Goal: Task Accomplishment & Management: Manage account settings

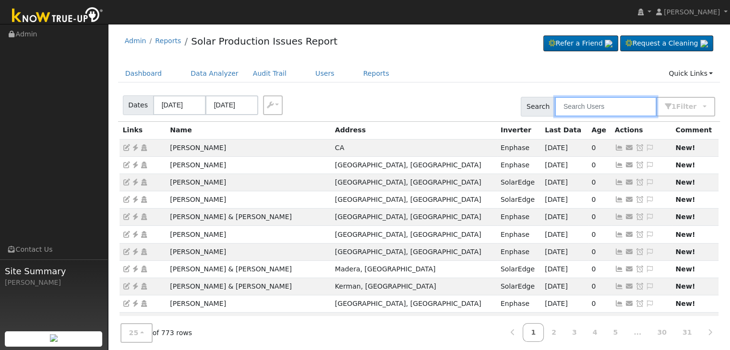
click at [607, 108] on input "text" at bounding box center [606, 107] width 102 height 20
paste input "[PERSON_NAME]"
type input "[PERSON_NAME]"
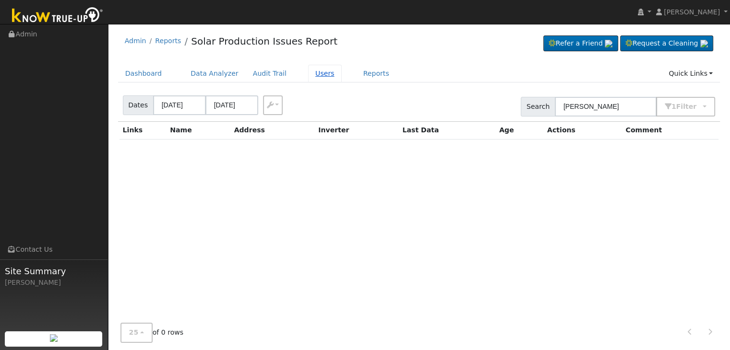
click at [308, 71] on link "Users" at bounding box center [325, 74] width 34 height 18
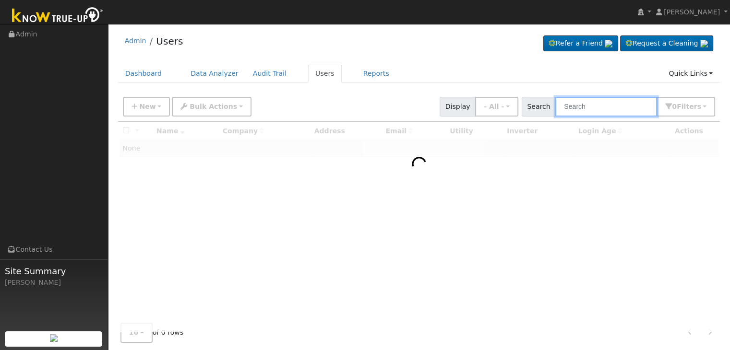
click at [588, 104] on input "text" at bounding box center [606, 107] width 102 height 20
paste input "[PERSON_NAME]"
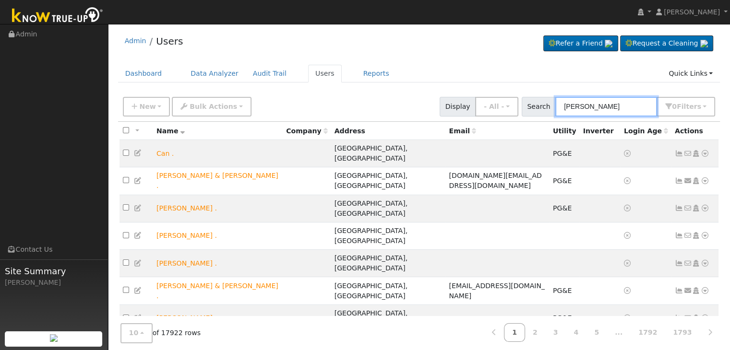
type input "[PERSON_NAME]"
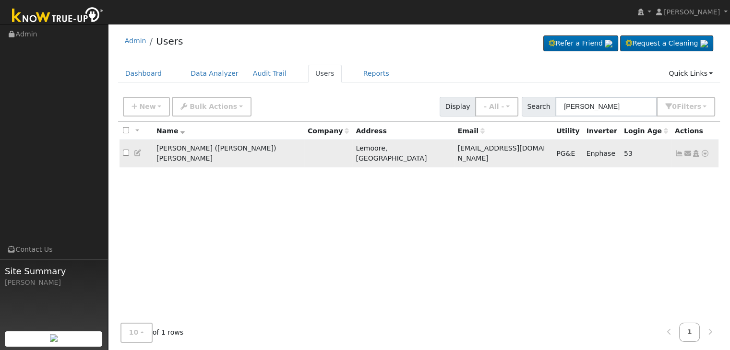
click at [678, 150] on icon at bounding box center [679, 153] width 9 height 7
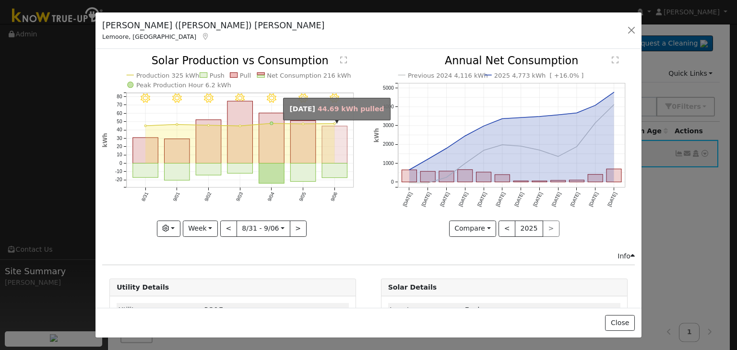
click at [332, 156] on rect "onclick=""" at bounding box center [334, 144] width 25 height 37
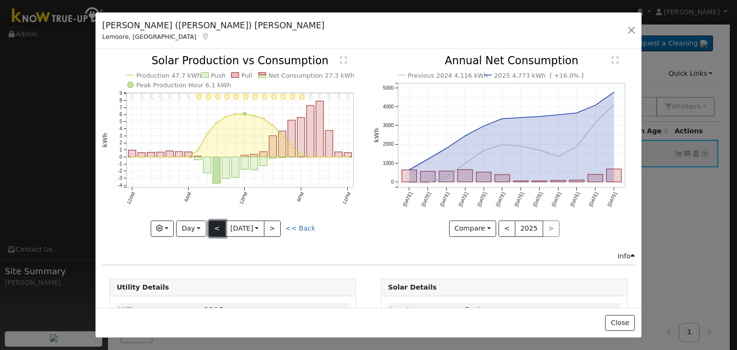
click at [214, 223] on button "<" at bounding box center [217, 229] width 17 height 16
click at [213, 223] on button "<" at bounding box center [217, 229] width 17 height 16
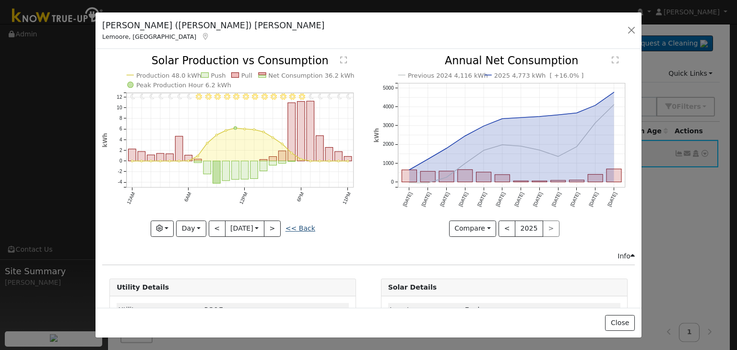
click at [301, 225] on link "<< Back" at bounding box center [300, 229] width 30 height 8
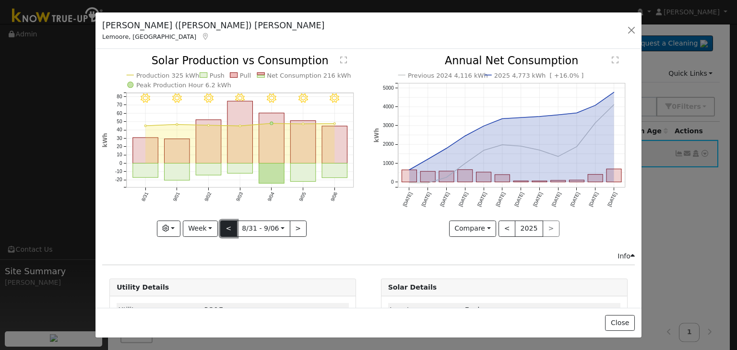
click at [226, 226] on button "<" at bounding box center [228, 229] width 17 height 16
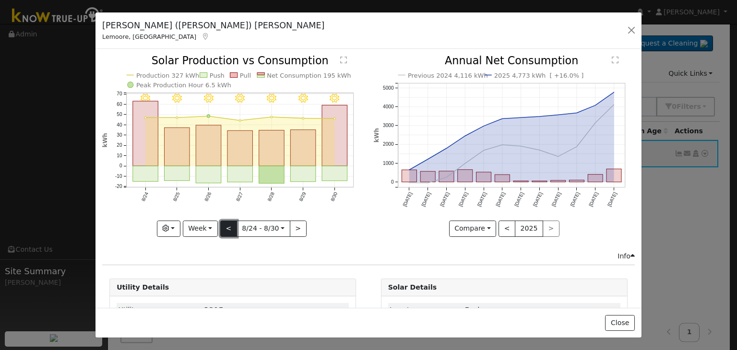
click at [226, 226] on button "<" at bounding box center [228, 229] width 17 height 16
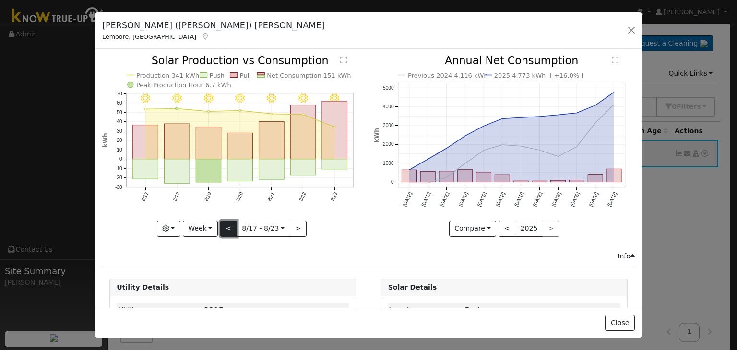
click at [226, 226] on button "<" at bounding box center [228, 229] width 17 height 16
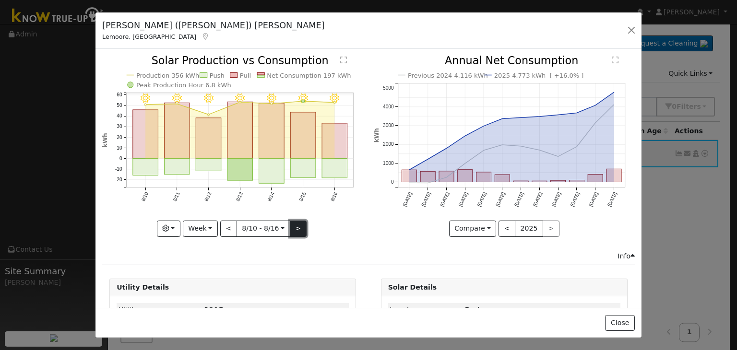
click at [296, 230] on button ">" at bounding box center [298, 229] width 17 height 16
type input "[DATE]"
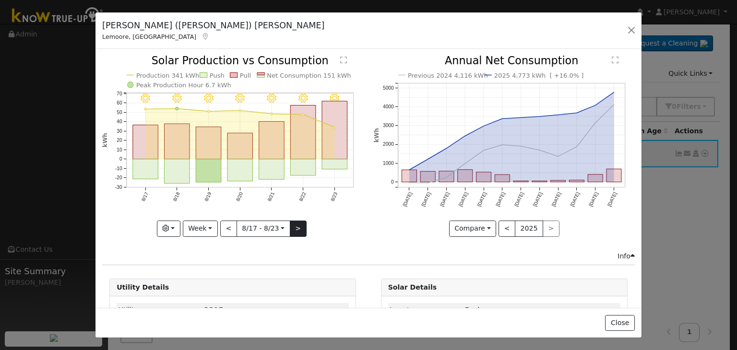
click at [296, 230] on div "8/23 - MostlyClear 8/22 - Clear 8/21 - MostlyClear 8/20 - Clear 8/19 - Clear 8/…" at bounding box center [232, 146] width 261 height 181
click at [633, 27] on button "button" at bounding box center [631, 30] width 13 height 13
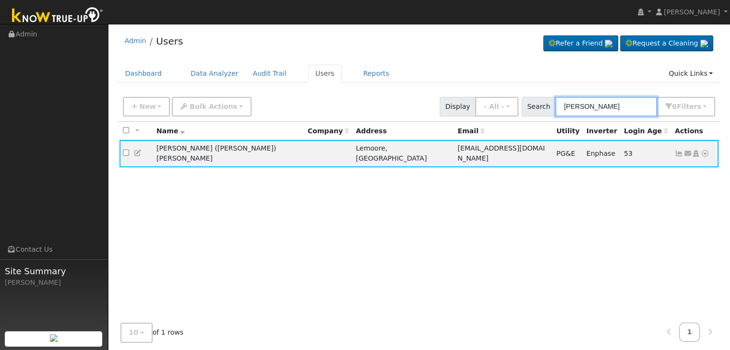
click at [584, 98] on input "[PERSON_NAME]" at bounding box center [606, 107] width 102 height 20
paste input "[PERSON_NAME] & [PERSON_NAME]"
type input "[PERSON_NAME] & [PERSON_NAME]"
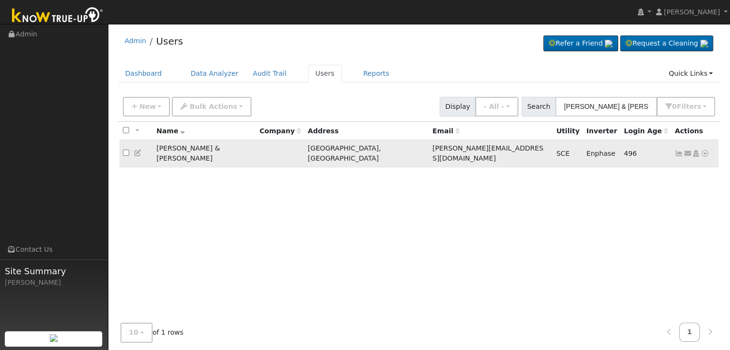
click at [678, 150] on icon at bounding box center [679, 153] width 9 height 7
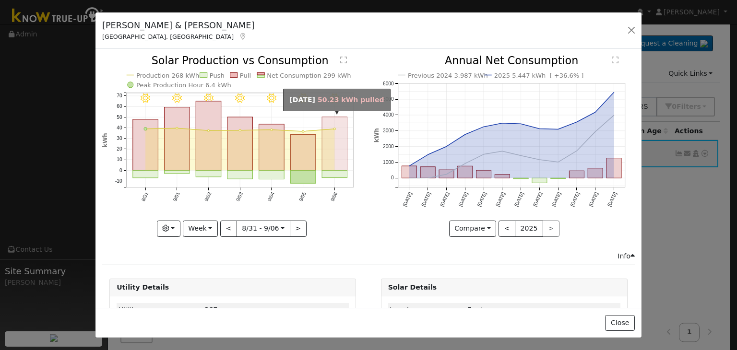
click at [328, 147] on rect "onclick=""" at bounding box center [334, 144] width 25 height 54
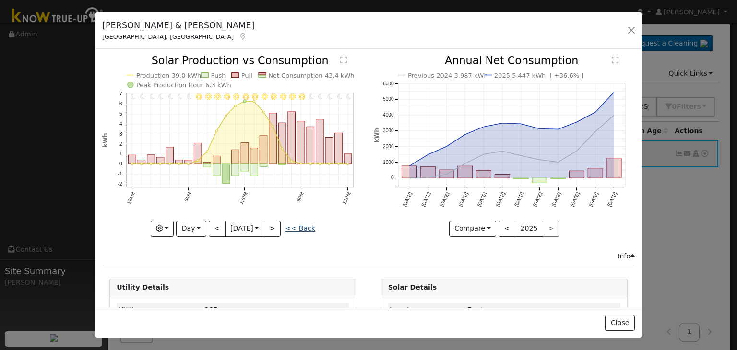
click at [296, 225] on link "<< Back" at bounding box center [300, 229] width 30 height 8
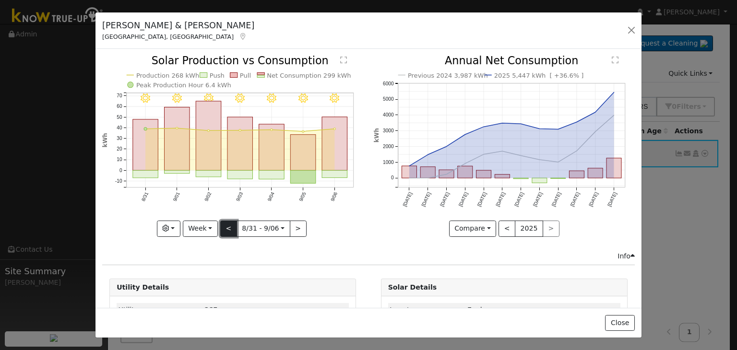
click at [228, 226] on button "<" at bounding box center [228, 229] width 17 height 16
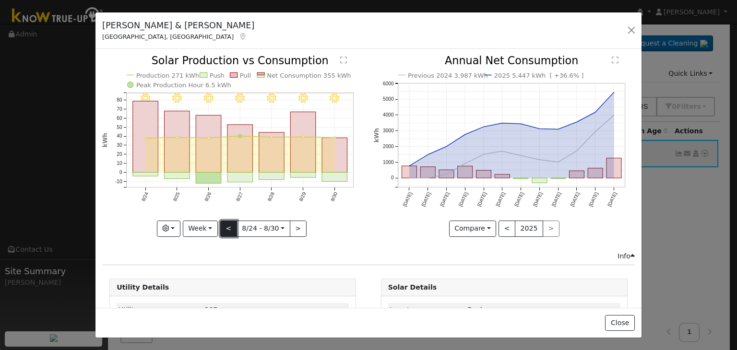
click at [228, 226] on button "<" at bounding box center [228, 229] width 17 height 16
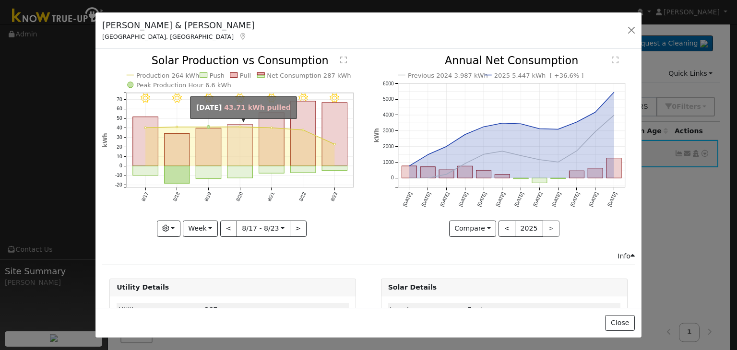
click at [236, 157] on rect "onclick=""" at bounding box center [239, 146] width 25 height 42
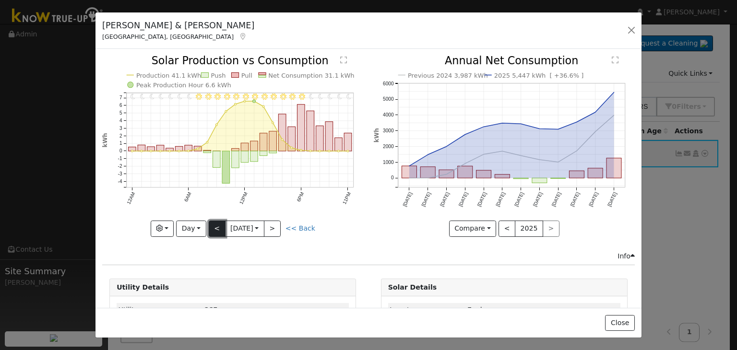
click at [214, 225] on button "<" at bounding box center [217, 229] width 17 height 16
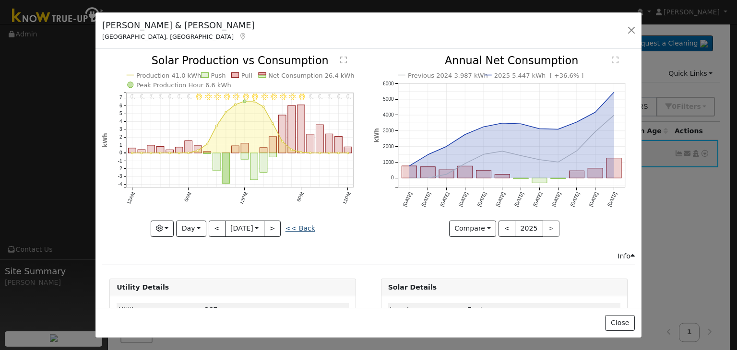
click at [300, 226] on link "<< Back" at bounding box center [300, 229] width 30 height 8
type input "[DATE]"
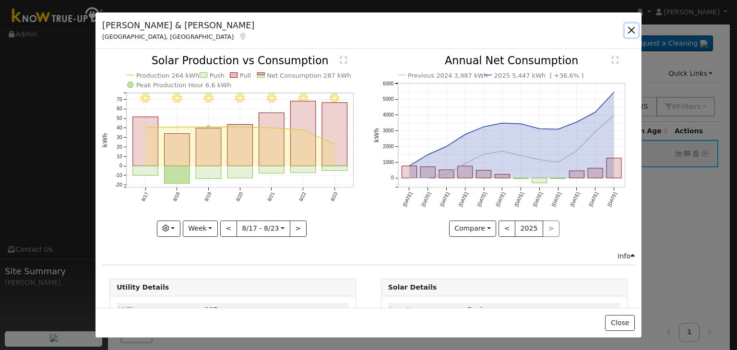
click at [635, 28] on button "button" at bounding box center [631, 30] width 13 height 13
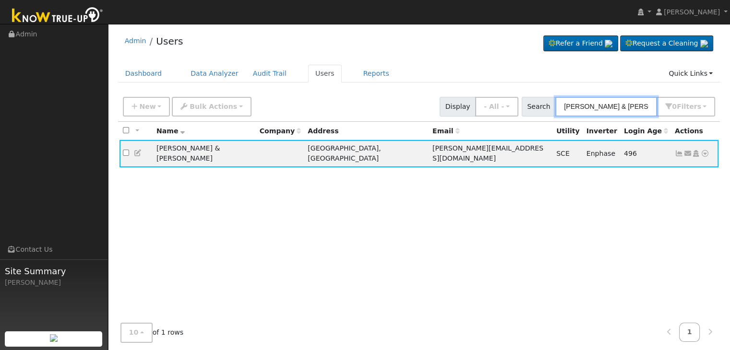
click at [584, 111] on input "[PERSON_NAME] & [PERSON_NAME]" at bounding box center [606, 107] width 102 height 20
paste input "[PERSON_NAME] & [PERSON_NAME]"
type input "[PERSON_NAME] & [PERSON_NAME]"
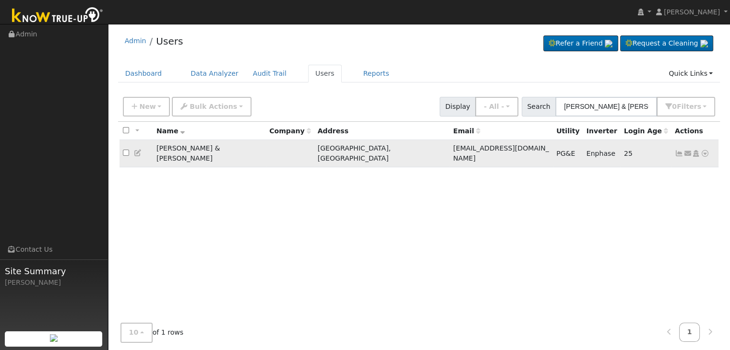
click at [678, 151] on icon at bounding box center [679, 153] width 9 height 7
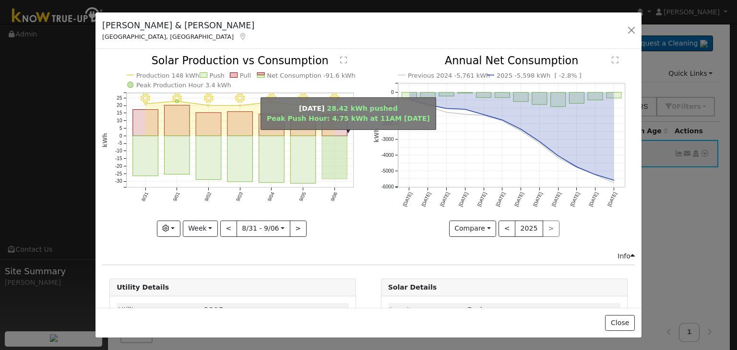
click at [325, 158] on rect "onclick=""" at bounding box center [334, 157] width 25 height 43
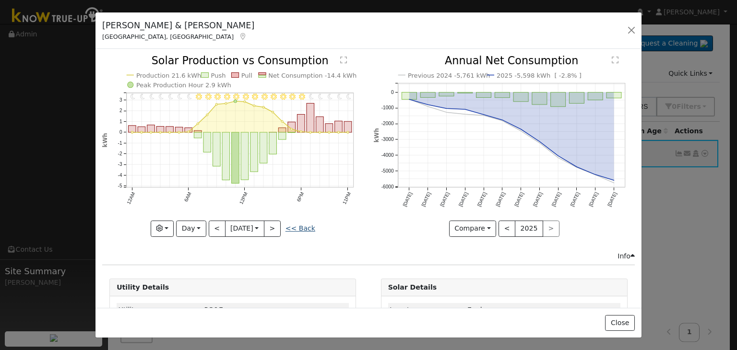
click at [300, 225] on link "<< Back" at bounding box center [300, 229] width 30 height 8
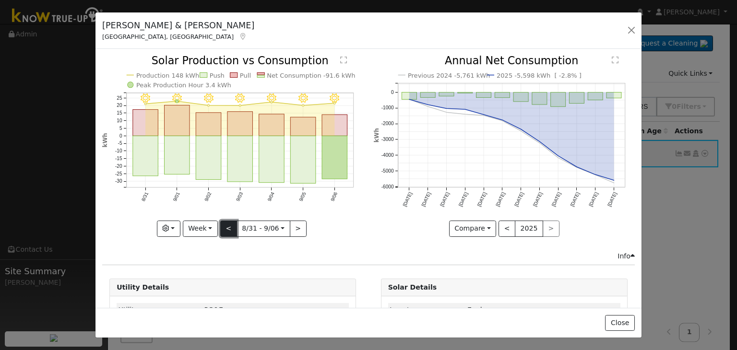
click at [227, 228] on button "<" at bounding box center [228, 229] width 17 height 16
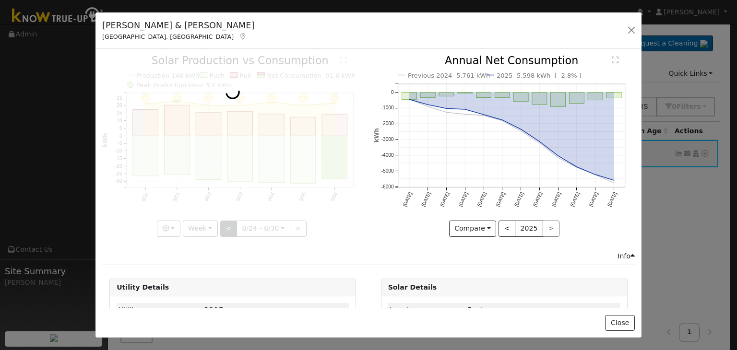
click at [227, 228] on div at bounding box center [232, 146] width 261 height 181
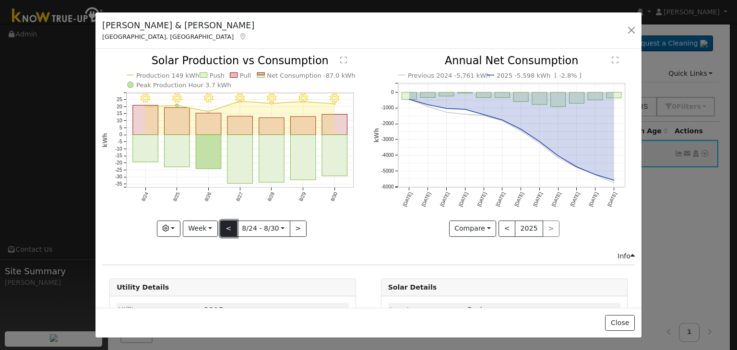
click at [227, 228] on button "<" at bounding box center [228, 229] width 17 height 16
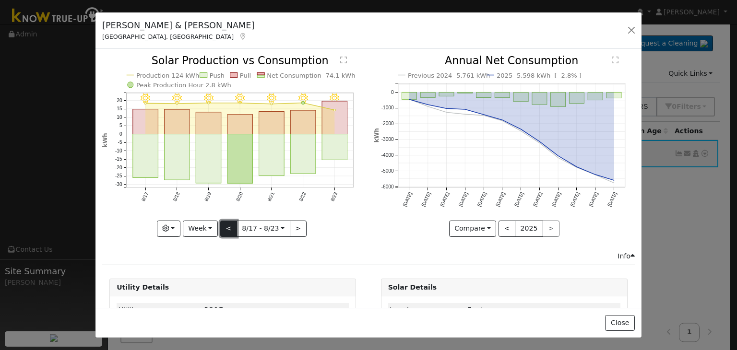
click at [227, 228] on button "<" at bounding box center [228, 229] width 17 height 16
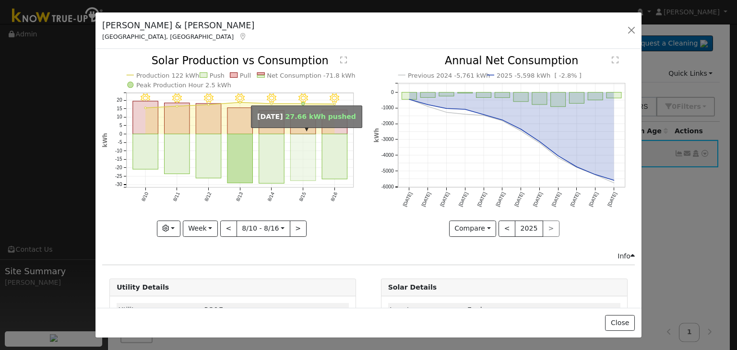
click at [299, 151] on rect "onclick=""" at bounding box center [303, 157] width 25 height 47
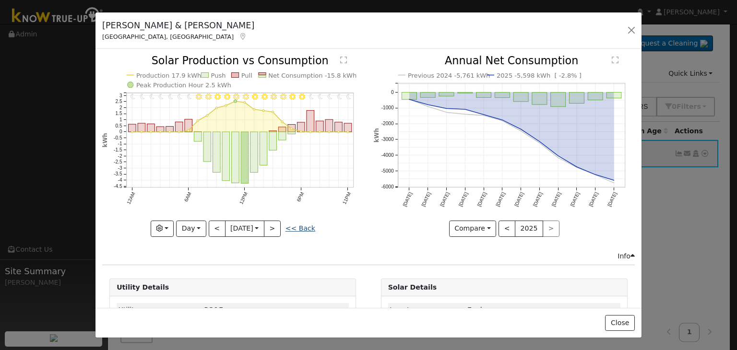
click at [294, 226] on link "<< Back" at bounding box center [300, 229] width 30 height 8
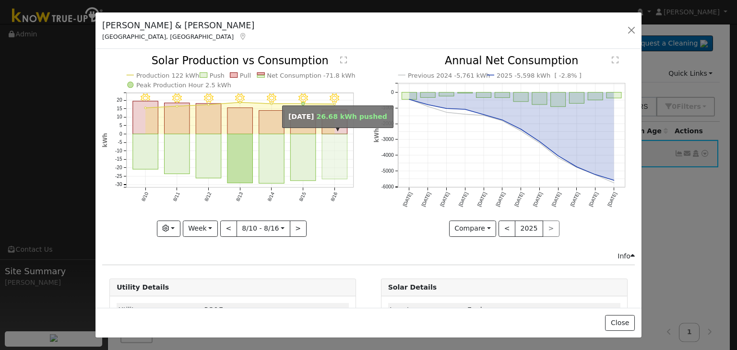
click at [330, 168] on rect "onclick=""" at bounding box center [334, 156] width 25 height 45
type input "[DATE]"
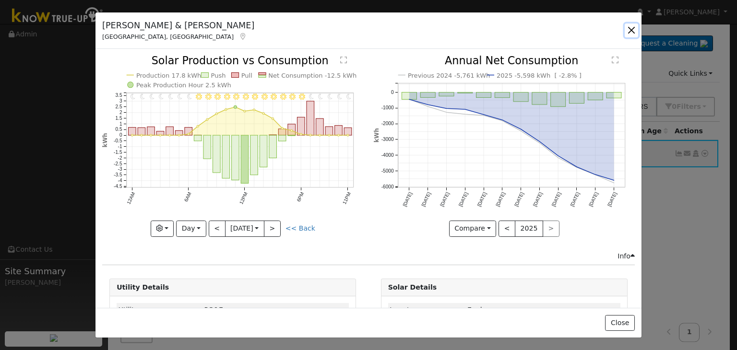
click at [632, 33] on button "button" at bounding box center [631, 30] width 13 height 13
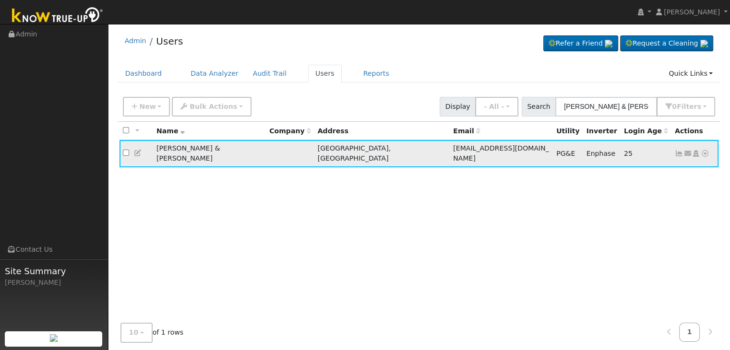
click at [678, 150] on icon at bounding box center [679, 153] width 9 height 7
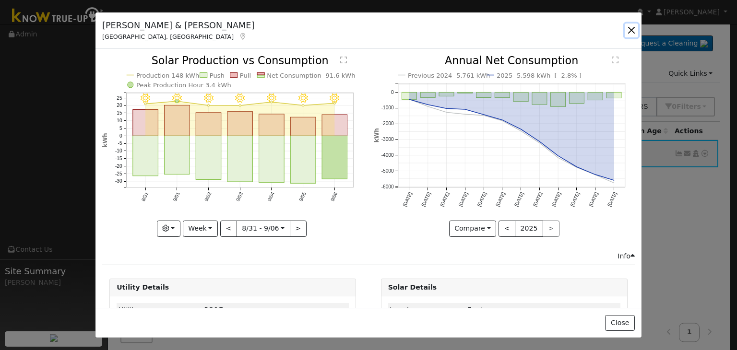
click at [633, 31] on button "button" at bounding box center [631, 30] width 13 height 13
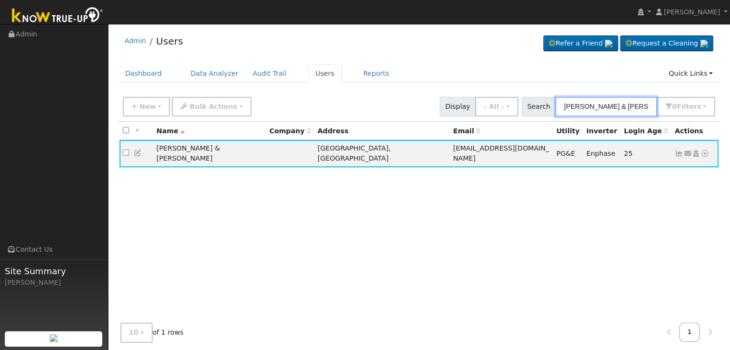
click at [595, 99] on input "[PERSON_NAME] & [PERSON_NAME]" at bounding box center [606, 107] width 102 height 20
paste input "[PERSON_NAME]"
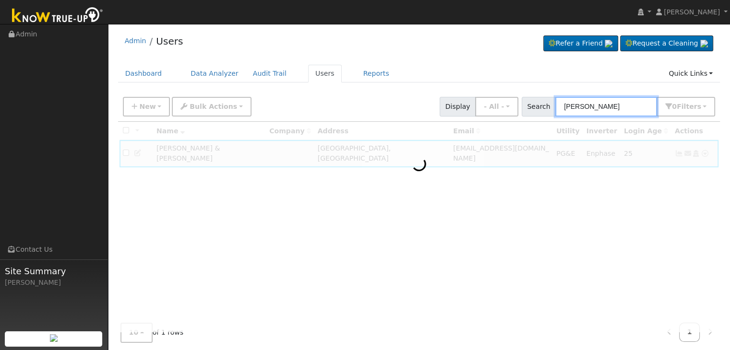
type input "[PERSON_NAME]"
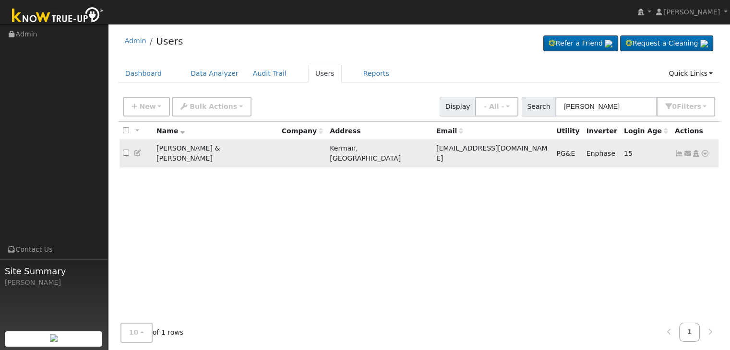
click at [678, 150] on icon at bounding box center [679, 153] width 9 height 7
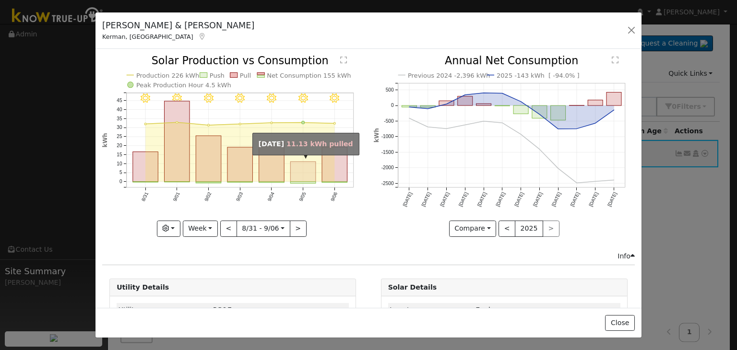
click at [305, 162] on rect "onclick=""" at bounding box center [303, 172] width 25 height 20
type input "[DATE]"
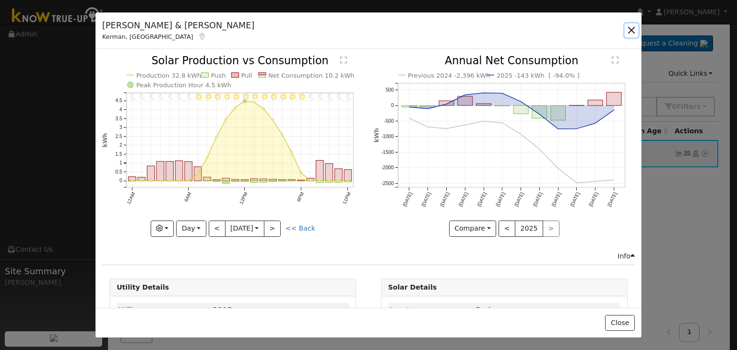
click at [629, 33] on button "button" at bounding box center [631, 30] width 13 height 13
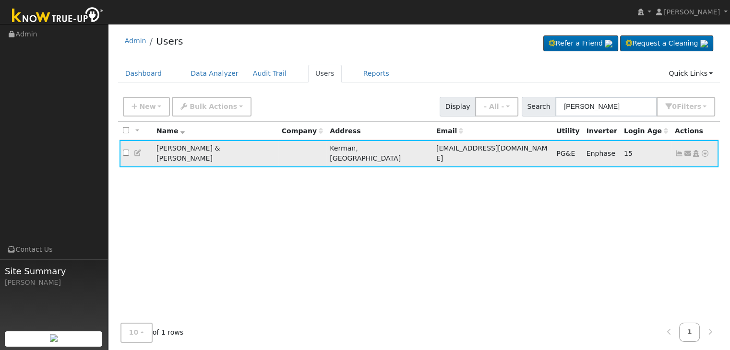
click at [678, 150] on icon at bounding box center [679, 153] width 9 height 7
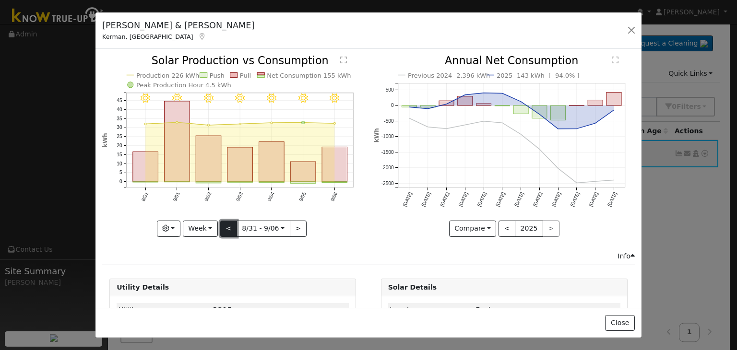
click at [225, 224] on button "<" at bounding box center [228, 229] width 17 height 16
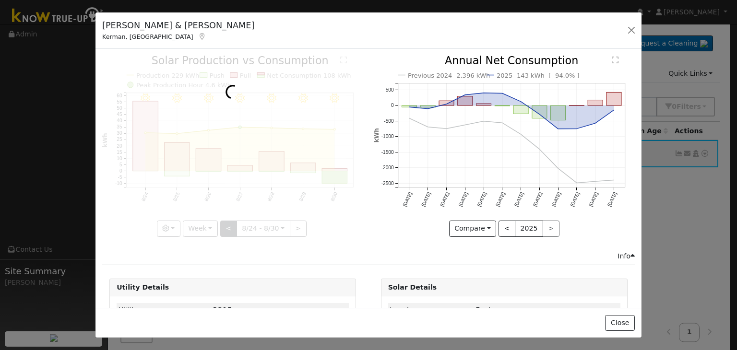
click at [225, 224] on div at bounding box center [232, 146] width 261 height 181
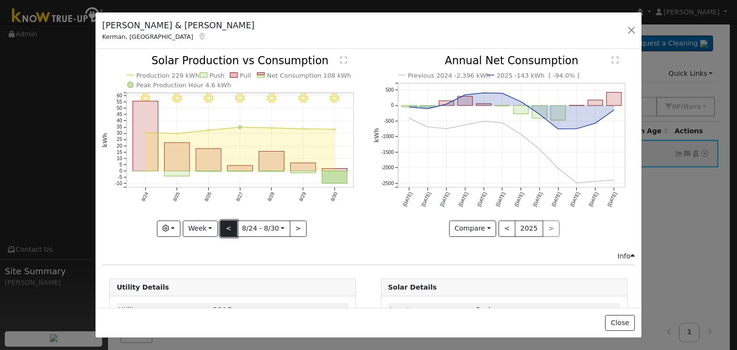
click at [225, 224] on button "<" at bounding box center [228, 229] width 17 height 16
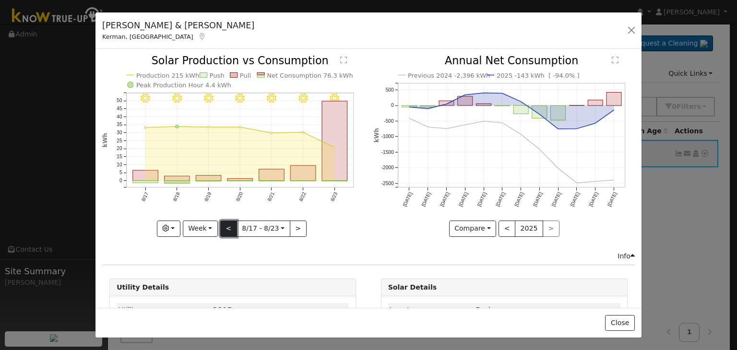
click at [225, 224] on button "<" at bounding box center [228, 229] width 17 height 16
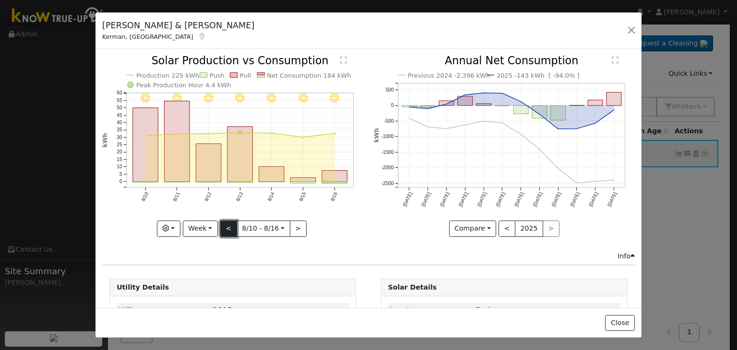
click at [225, 224] on button "<" at bounding box center [228, 229] width 17 height 16
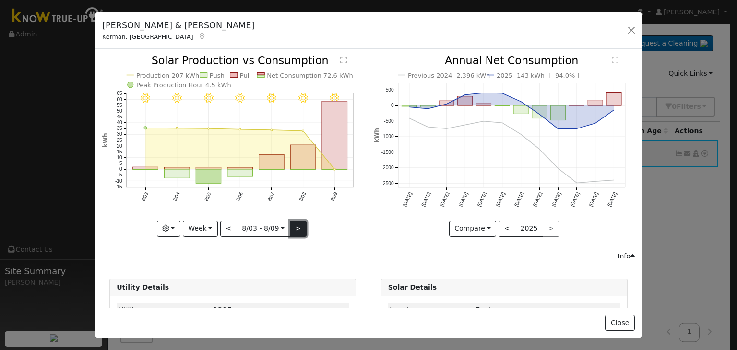
click at [297, 226] on button ">" at bounding box center [298, 229] width 17 height 16
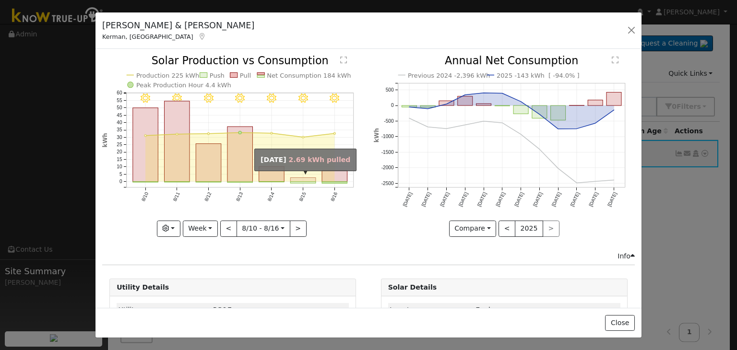
click at [301, 178] on rect "onclick=""" at bounding box center [303, 180] width 25 height 4
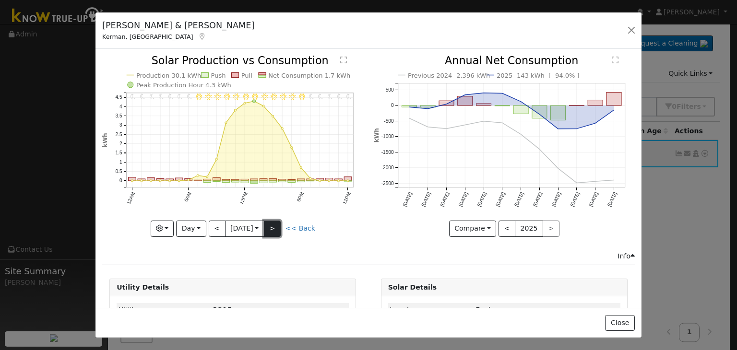
click at [276, 222] on button ">" at bounding box center [272, 229] width 17 height 16
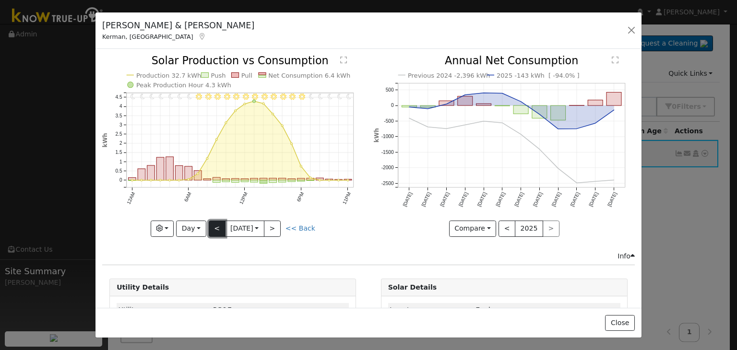
click at [221, 226] on button "<" at bounding box center [217, 229] width 17 height 16
type input "[DATE]"
click at [634, 30] on button "button" at bounding box center [631, 30] width 13 height 13
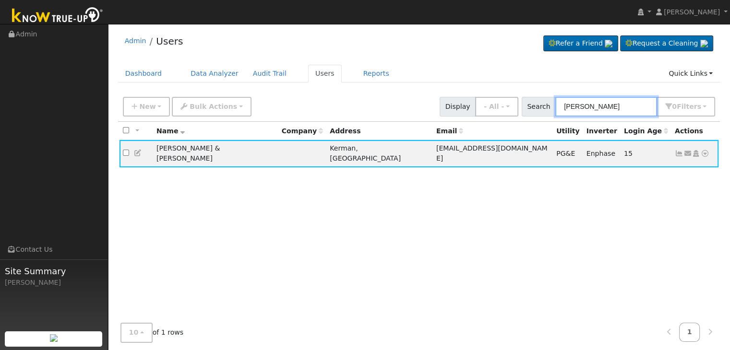
click at [589, 107] on input "[PERSON_NAME]" at bounding box center [606, 107] width 102 height 20
paste input "[PERSON_NAME] & Weston Yale Add On"
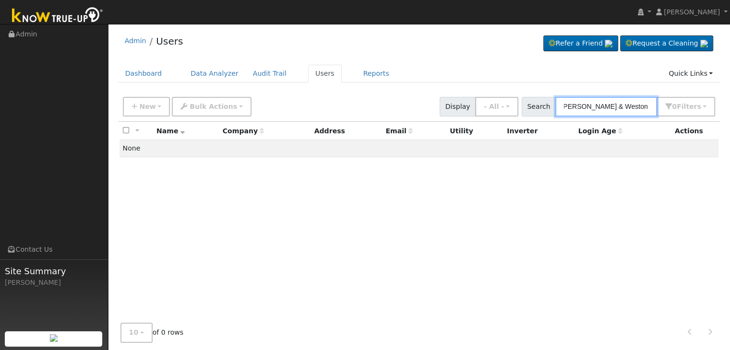
click at [599, 108] on input "[PERSON_NAME] & Weston Yale Add On" at bounding box center [606, 107] width 102 height 20
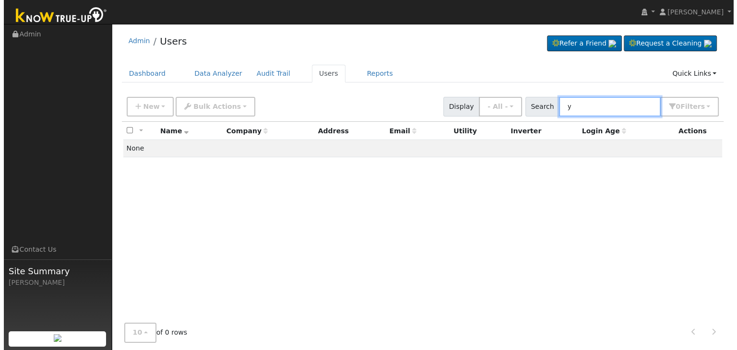
scroll to position [0, 0]
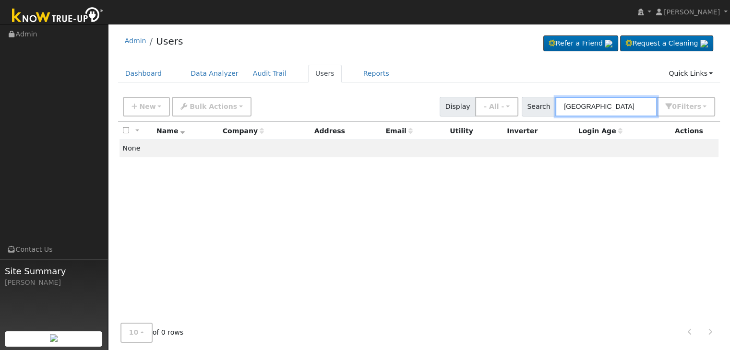
type input "[GEOGRAPHIC_DATA]"
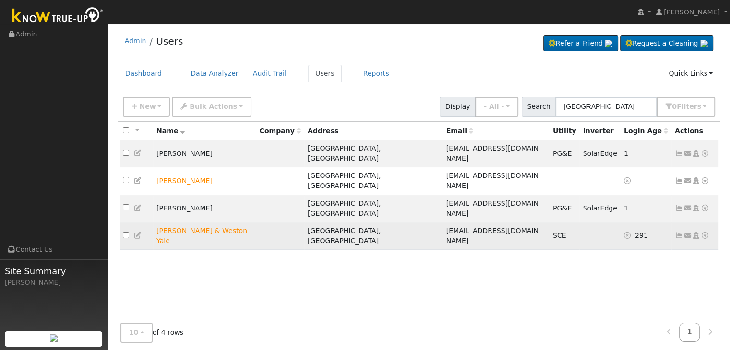
click at [675, 232] on icon at bounding box center [679, 235] width 9 height 7
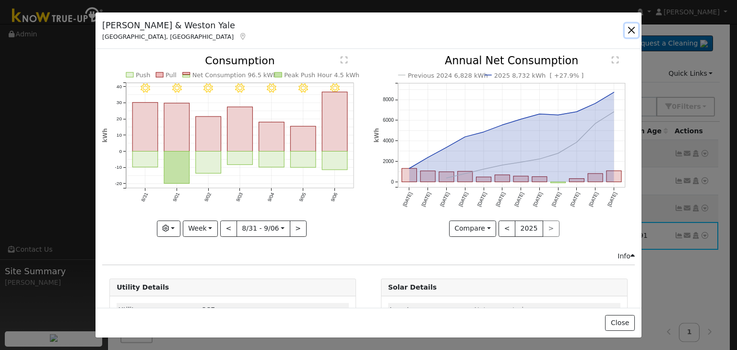
click at [630, 31] on button "button" at bounding box center [631, 30] width 13 height 13
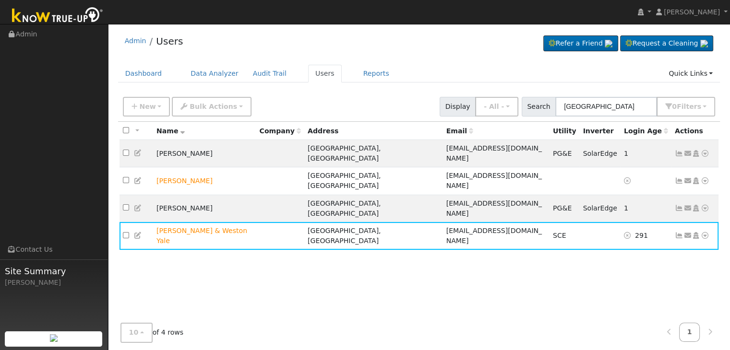
drag, startPoint x: 235, startPoint y: 257, endPoint x: 228, endPoint y: 256, distance: 7.3
click at [236, 257] on div "All None All on page None on page Name Company Address Email Utility Inverter L…" at bounding box center [419, 227] width 602 height 210
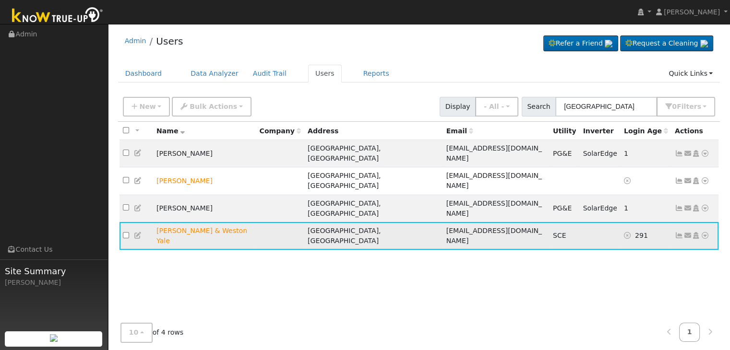
click at [677, 232] on icon at bounding box center [679, 235] width 9 height 7
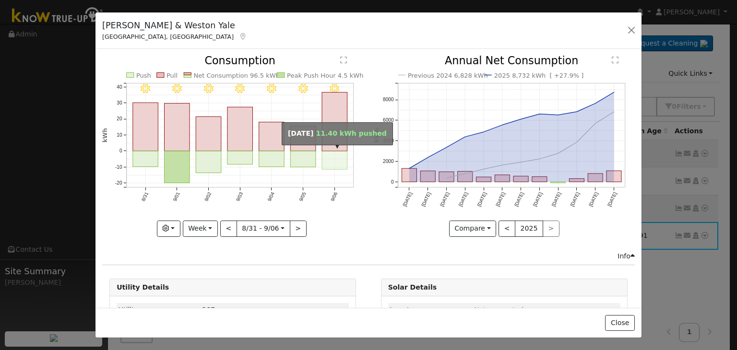
click at [326, 155] on rect "onclick=""" at bounding box center [334, 160] width 25 height 18
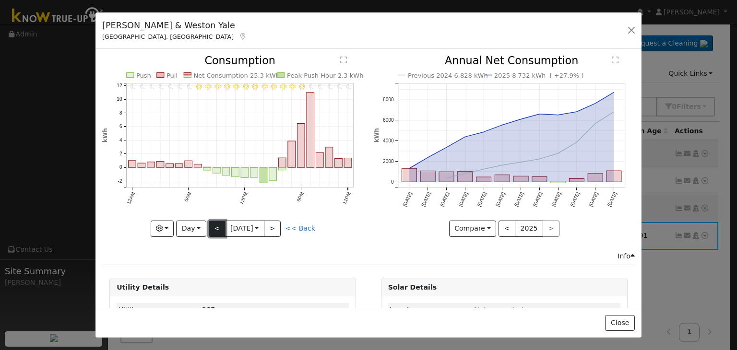
click at [219, 225] on button "<" at bounding box center [217, 229] width 17 height 16
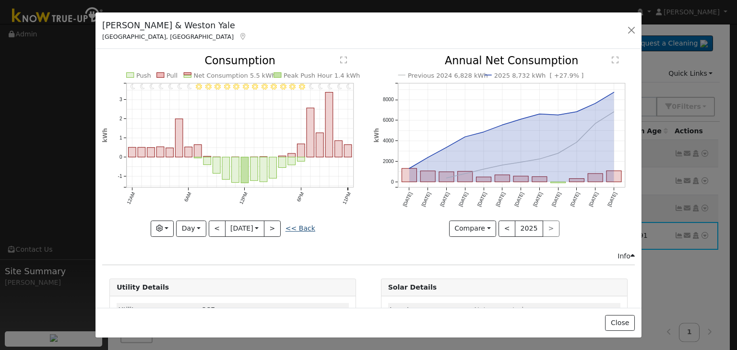
click at [306, 228] on link "<< Back" at bounding box center [300, 229] width 30 height 8
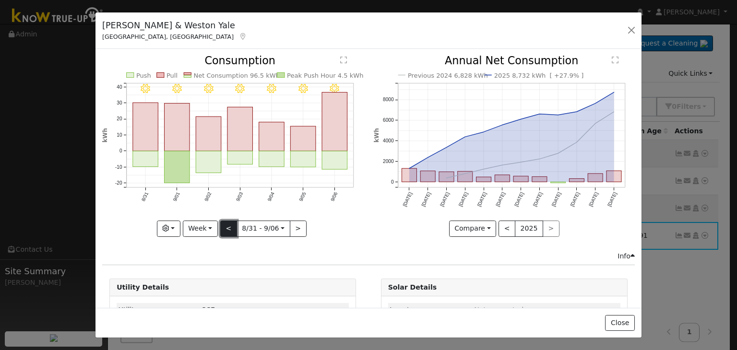
click at [228, 228] on button "<" at bounding box center [228, 229] width 17 height 16
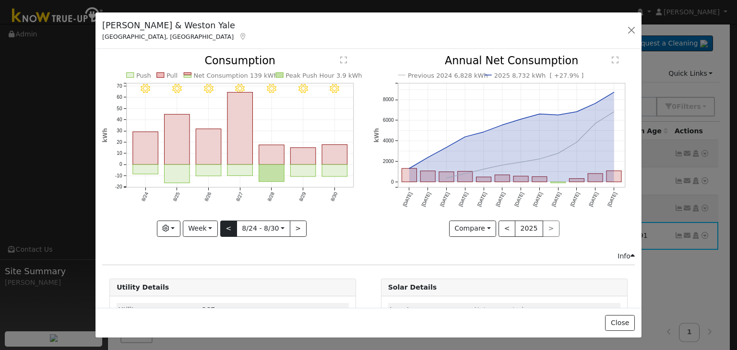
click at [228, 228] on div at bounding box center [232, 146] width 261 height 181
click at [228, 228] on button "<" at bounding box center [228, 229] width 17 height 16
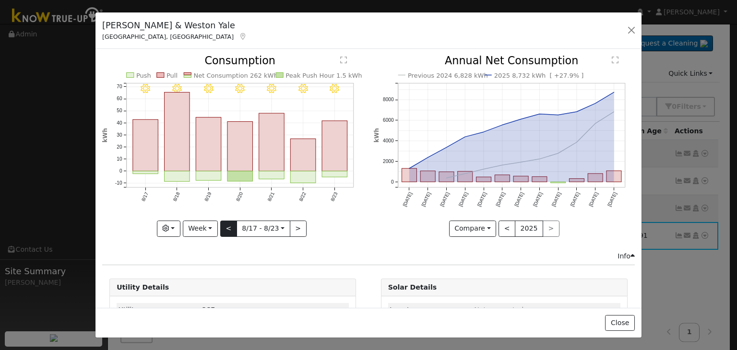
click at [228, 228] on div "8/23 - Clear 8/22 - Clear 8/21 - MostlyClear 8/20 - Clear 8/19 - Clear 8/18 - C…" at bounding box center [232, 146] width 261 height 181
click at [226, 226] on button "<" at bounding box center [228, 229] width 17 height 16
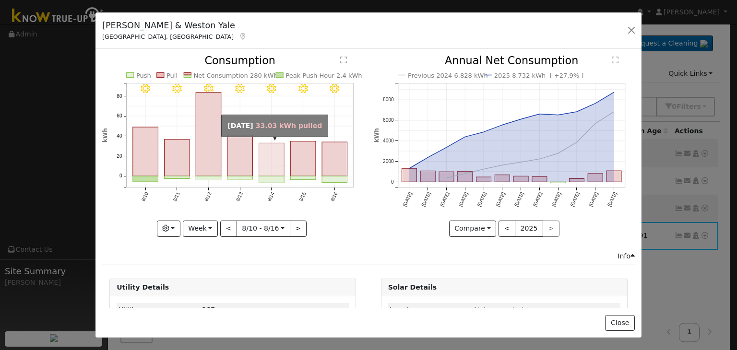
click at [269, 174] on rect "onclick=""" at bounding box center [271, 159] width 25 height 33
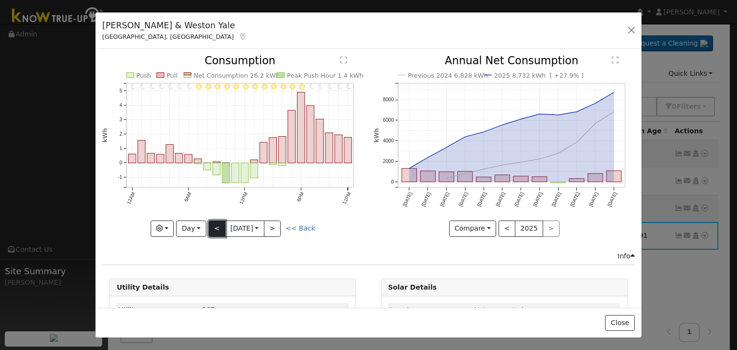
click at [214, 226] on button "<" at bounding box center [217, 229] width 17 height 16
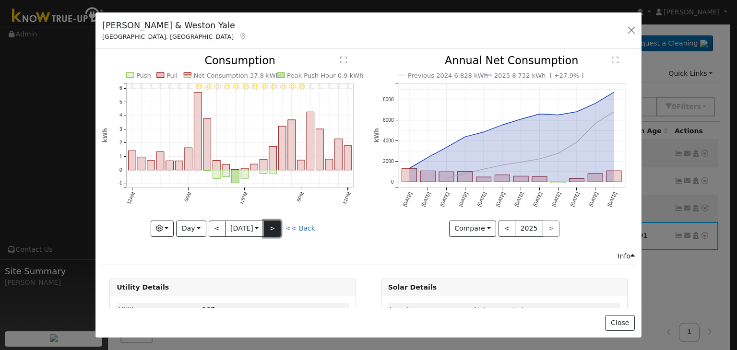
click at [279, 228] on button ">" at bounding box center [272, 229] width 17 height 16
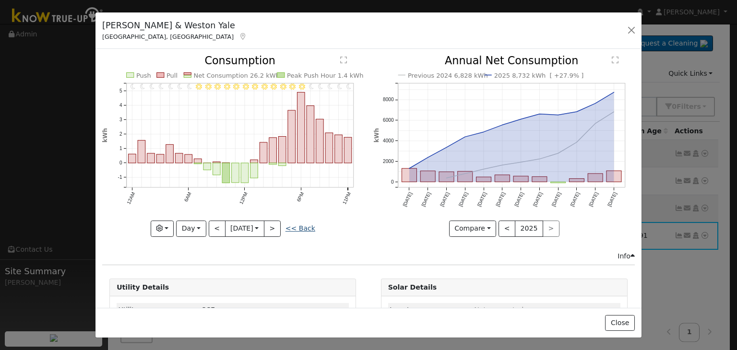
click at [300, 225] on link "<< Back" at bounding box center [300, 229] width 30 height 8
type input "[DATE]"
